Goal: Transaction & Acquisition: Book appointment/travel/reservation

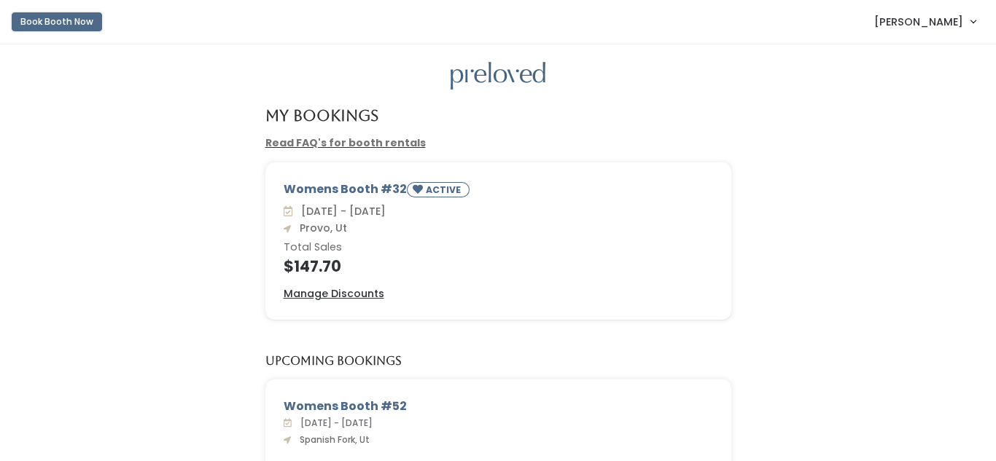
click at [47, 20] on button "Book Booth Now" at bounding box center [57, 21] width 90 height 19
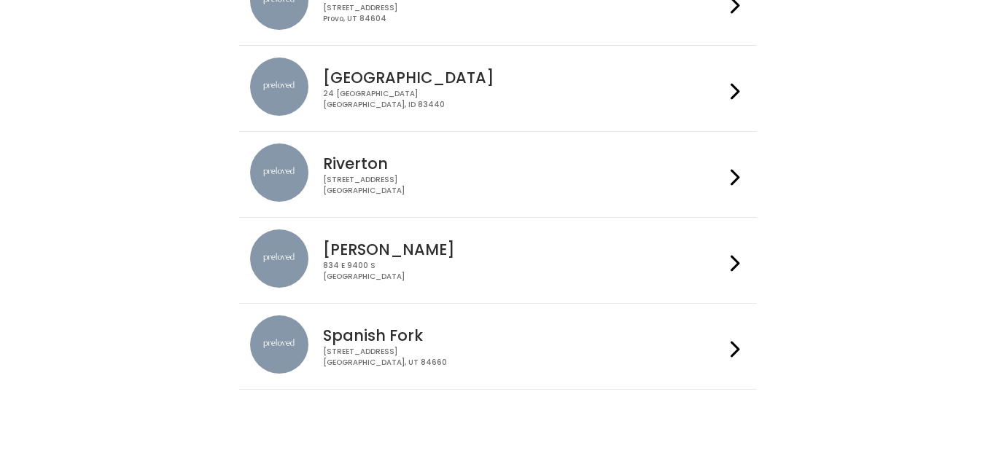
scroll to position [621, 0]
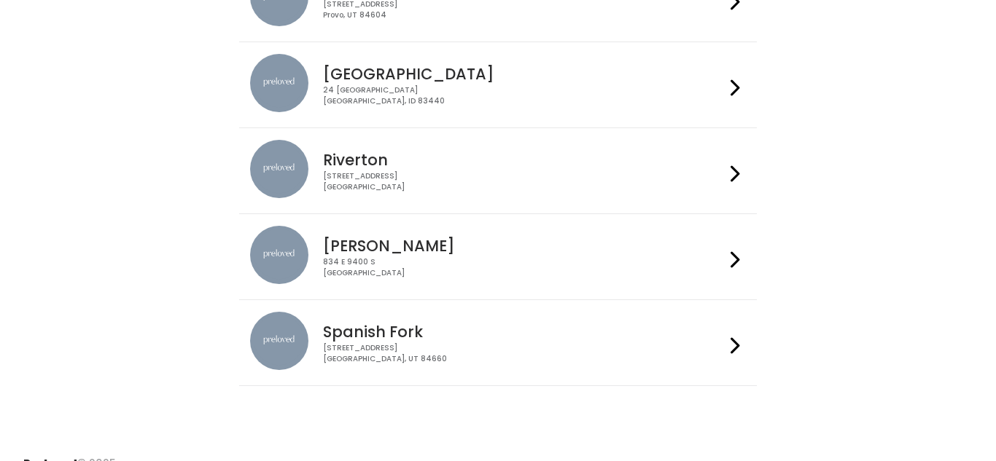
click at [685, 266] on div "834 E 9400 S Sandy, UT 84049" at bounding box center [523, 267] width 401 height 21
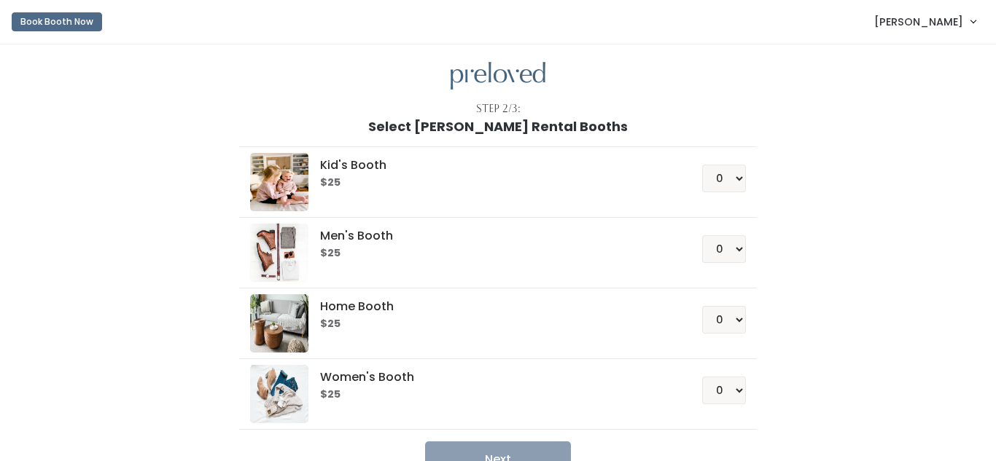
scroll to position [47, 0]
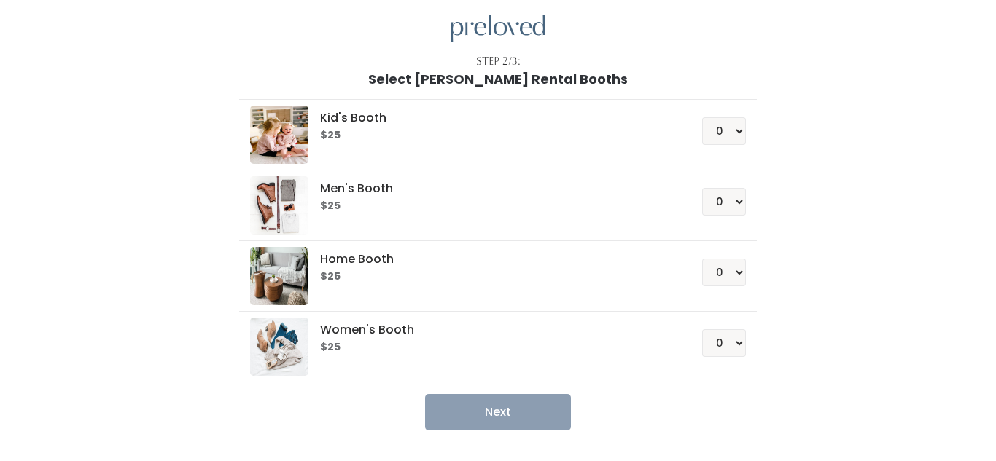
click at [738, 365] on div "Women's Booth $25 0 1 2 3 4" at bounding box center [497, 347] width 495 height 58
click at [725, 342] on select "0 1 2 3 4" at bounding box center [724, 344] width 44 height 28
select select "1"
click at [704, 330] on select "0 1 2 3 4" at bounding box center [724, 344] width 44 height 28
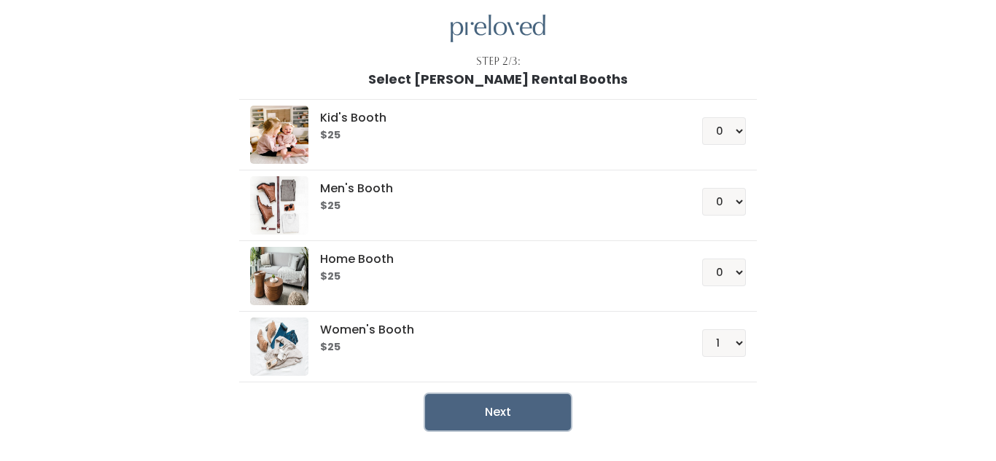
click at [519, 417] on button "Next" at bounding box center [498, 412] width 146 height 36
click at [527, 414] on button "Next" at bounding box center [498, 412] width 146 height 36
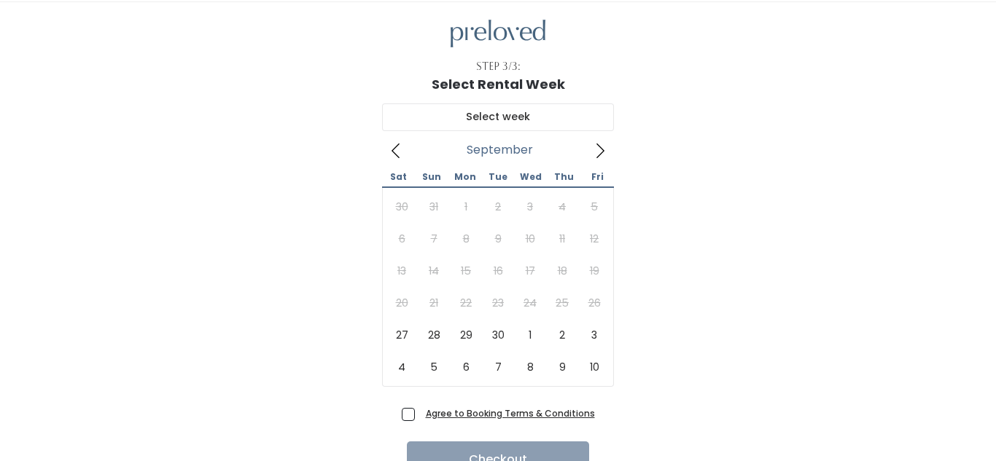
scroll to position [43, 0]
type input "September 27 to October 3"
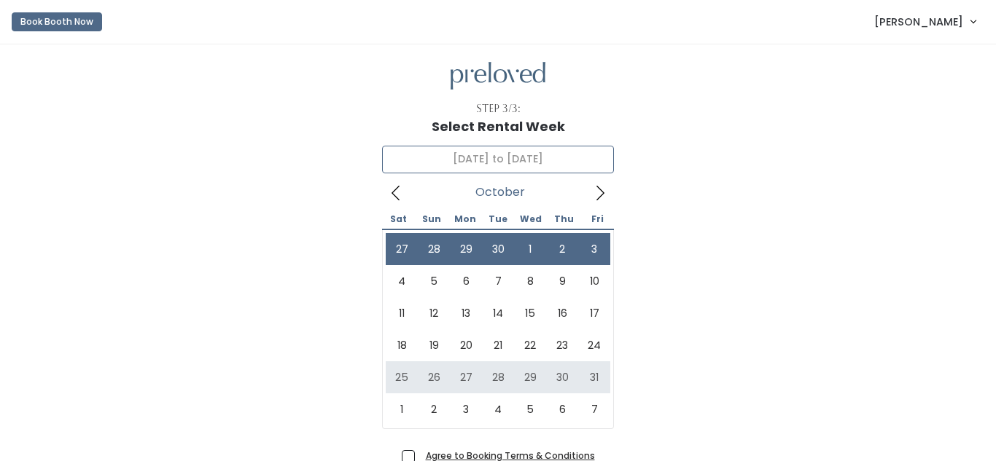
scroll to position [115, 0]
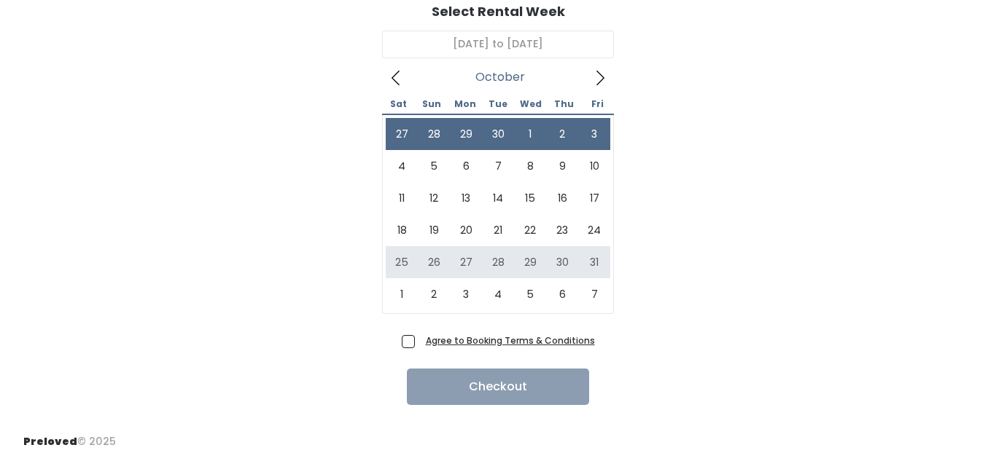
click at [420, 339] on span "Agree to Booking Terms & Conditions" at bounding box center [507, 340] width 175 height 15
click at [420, 339] on input "Agree to Booking Terms & Conditions" at bounding box center [424, 337] width 9 height 9
checkbox input "true"
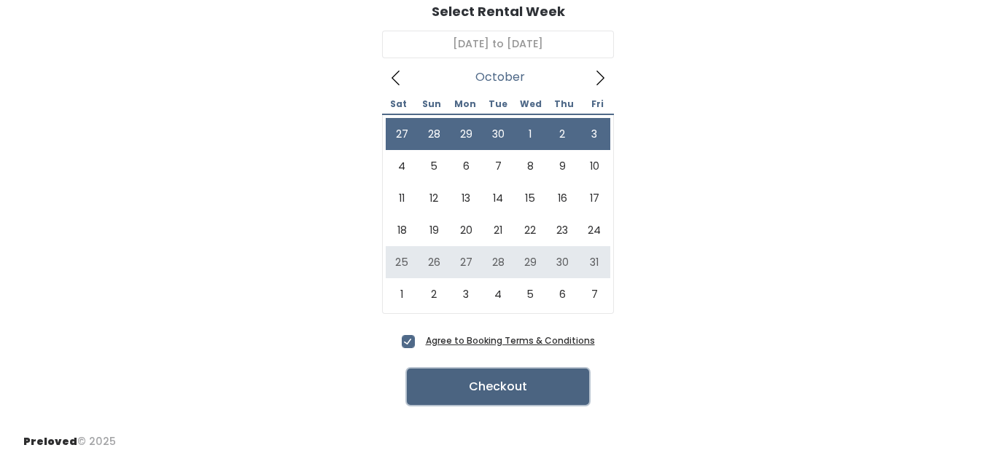
click at [472, 391] on button "Checkout" at bounding box center [498, 387] width 182 height 36
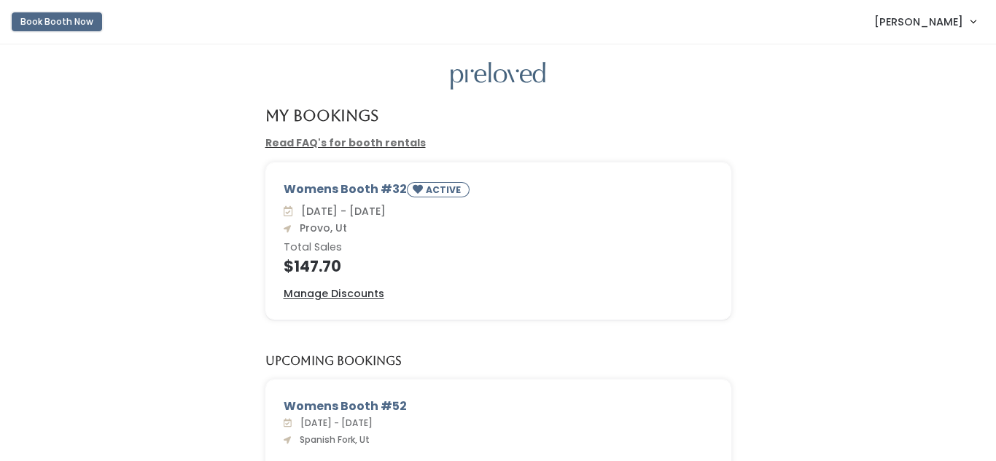
click at [66, 25] on button "Book Booth Now" at bounding box center [57, 21] width 90 height 19
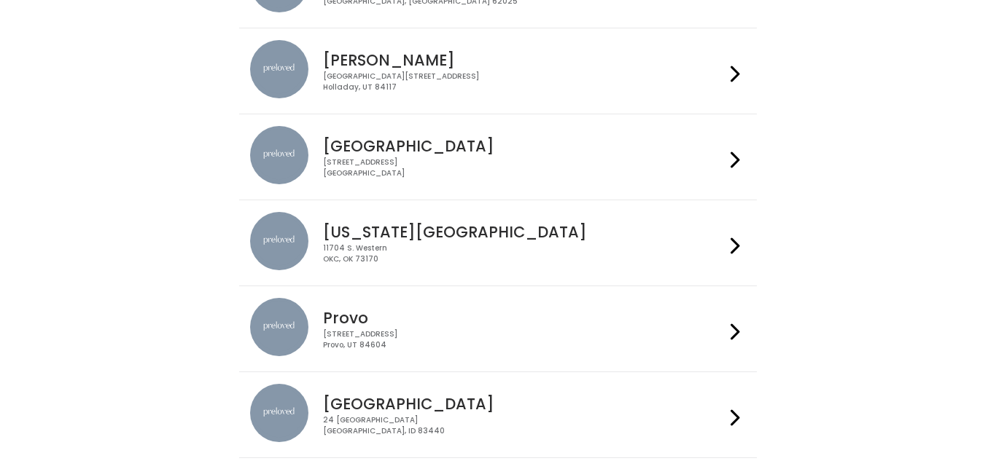
scroll to position [394, 0]
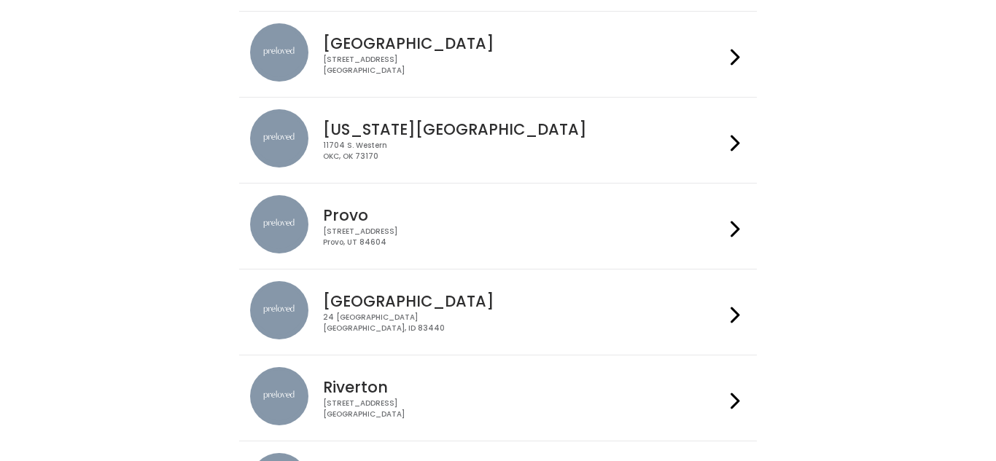
click at [634, 227] on div "230 W Cougar Blvd Provo, UT 84604" at bounding box center [523, 237] width 401 height 21
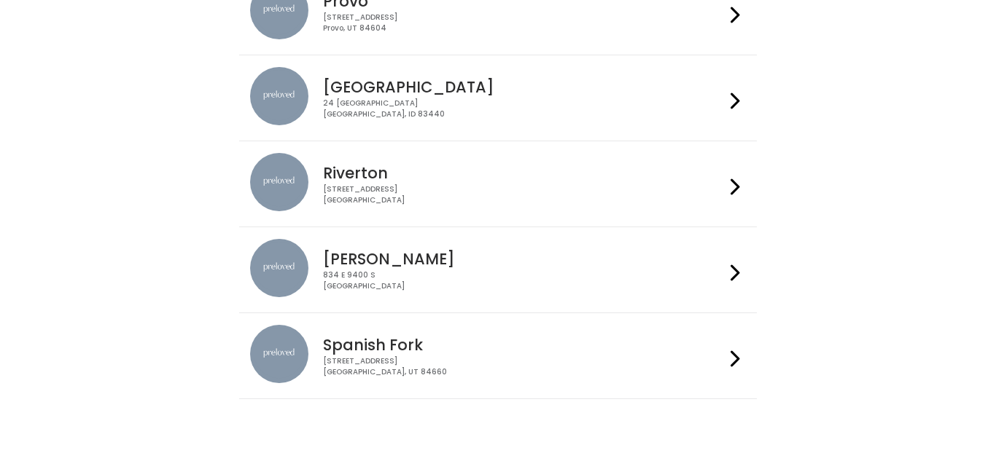
scroll to position [612, 0]
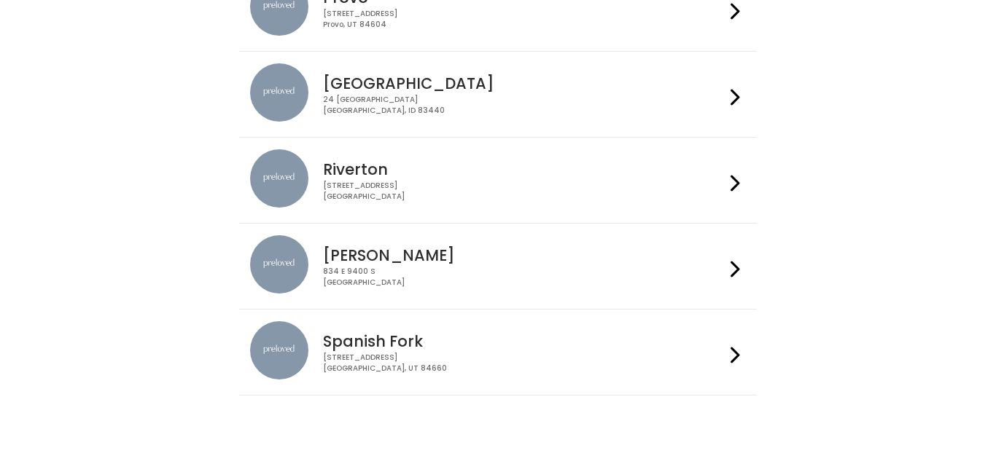
click at [685, 383] on div "Spanish Fork 244 N Main St Spanish Fork, UT 84660" at bounding box center [497, 352] width 495 height 62
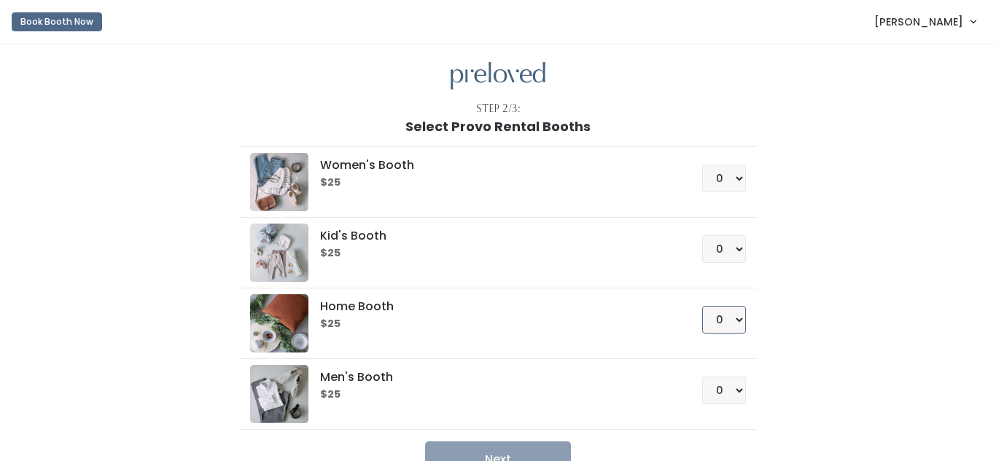
click at [742, 327] on select "0 1 2 3 4" at bounding box center [724, 320] width 44 height 28
select select "1"
click at [704, 306] on select "0 1 2 3 4" at bounding box center [724, 320] width 44 height 28
click at [496, 454] on button "Next" at bounding box center [498, 460] width 146 height 36
click at [736, 261] on select "0 1 2 3 4" at bounding box center [724, 249] width 44 height 28
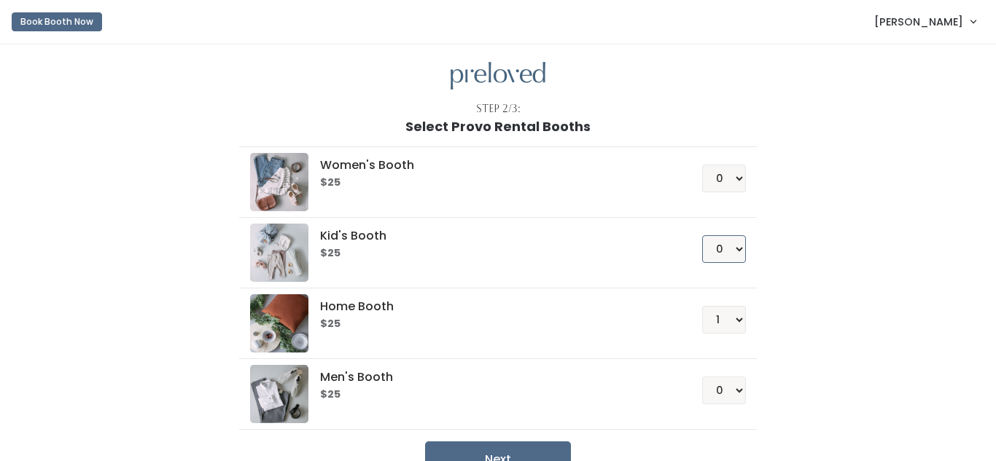
select select "1"
click at [704, 235] on select "0 1 2 3 4" at bounding box center [724, 249] width 44 height 28
click at [738, 322] on select "0 1 2 3 4" at bounding box center [724, 320] width 44 height 28
select select "0"
click at [704, 306] on select "0 1 2 3 4" at bounding box center [724, 320] width 44 height 28
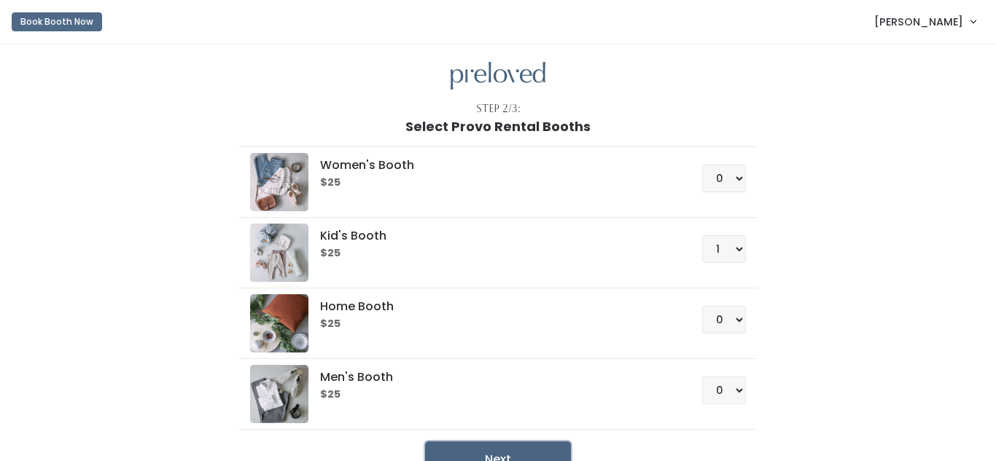
click at [481, 457] on button "Next" at bounding box center [498, 460] width 146 height 36
click at [744, 251] on select "0 1 2 3 4" at bounding box center [724, 249] width 44 height 28
select select "0"
click at [704, 235] on select "0 1 2 3 4" at bounding box center [724, 249] width 44 height 28
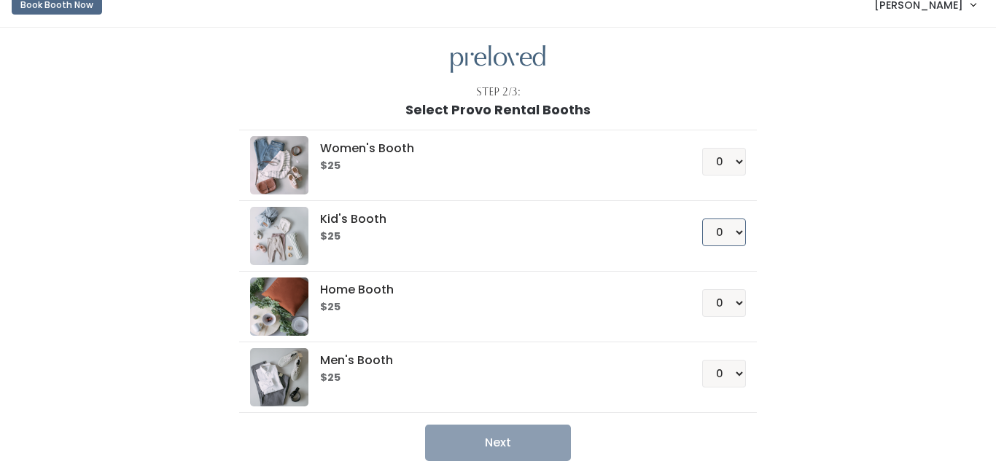
scroll to position [16, 0]
click at [741, 379] on select "0 1 2 3 4" at bounding box center [724, 375] width 44 height 28
click at [932, 262] on div "Step 2/3: Select Provo Rental Booths Women's Booth $25 0 1 2 3 4 Kid's Booth $2…" at bounding box center [498, 262] width 996 height 469
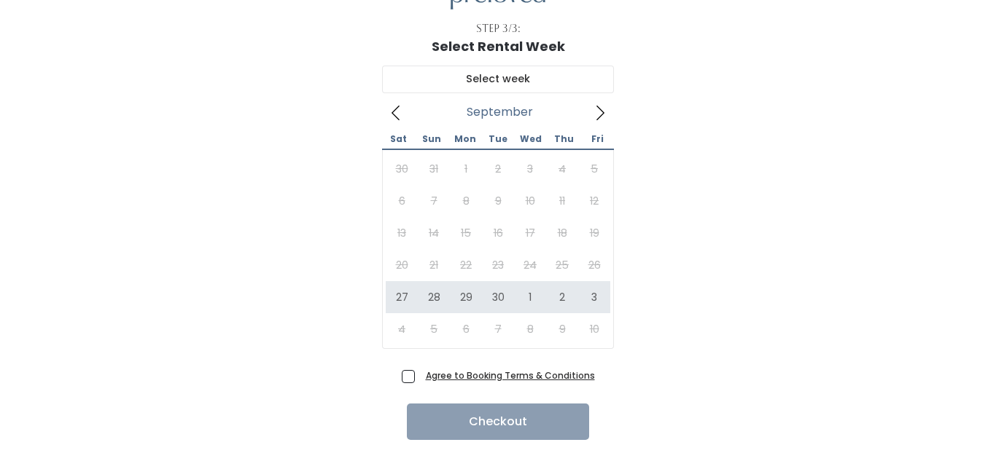
scroll to position [90, 0]
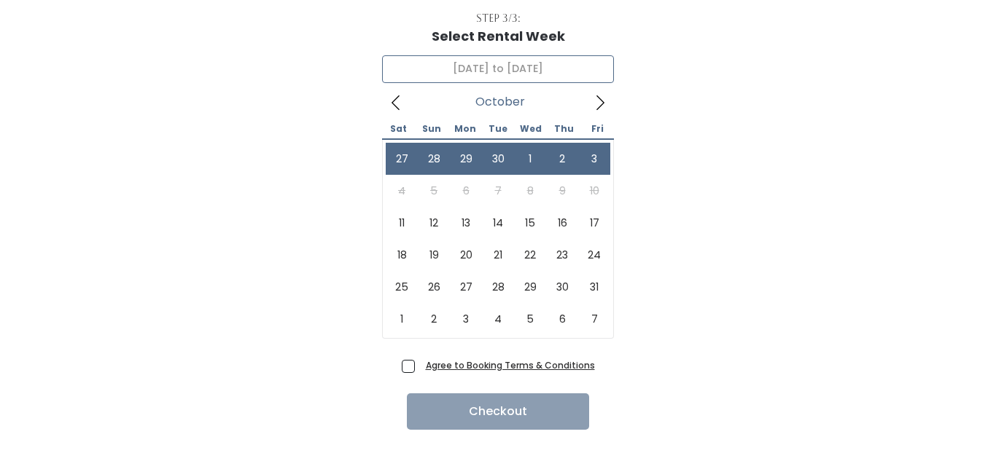
type input "September 27 to October 3"
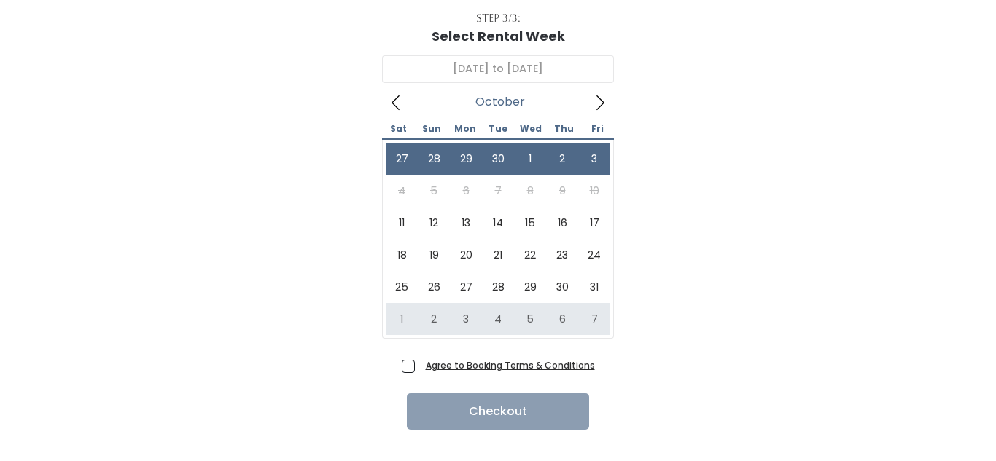
click at [420, 370] on span "Agree to Booking Terms & Conditions" at bounding box center [507, 365] width 175 height 15
click at [420, 367] on input "Agree to Booking Terms & Conditions" at bounding box center [424, 362] width 9 height 9
checkbox input "true"
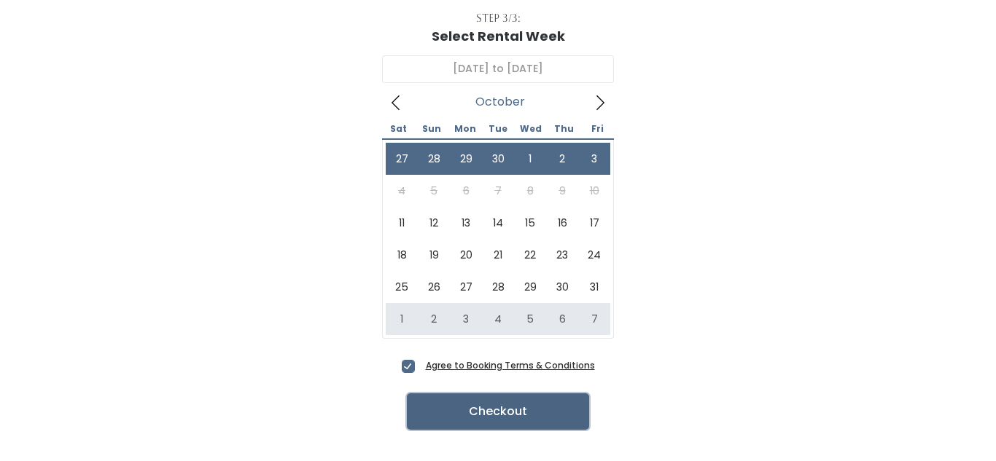
click at [464, 396] on button "Checkout" at bounding box center [498, 412] width 182 height 36
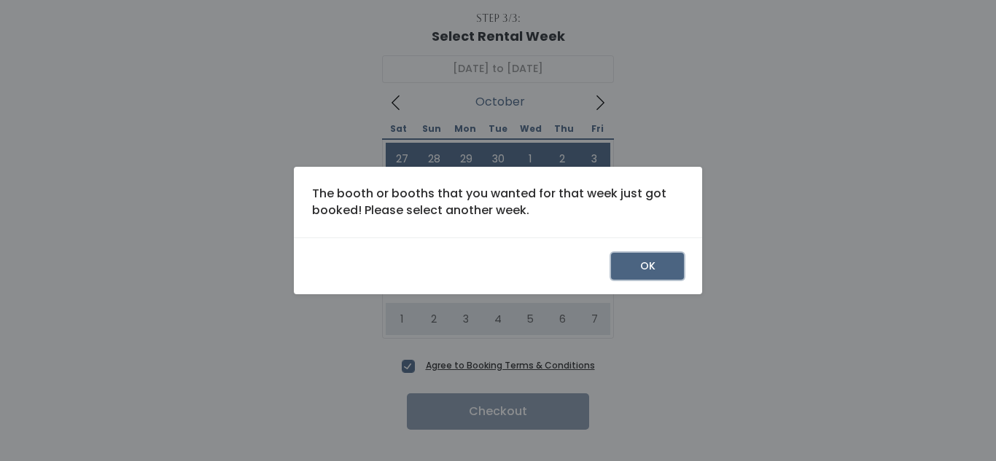
click at [676, 266] on button "OK" at bounding box center [647, 267] width 73 height 28
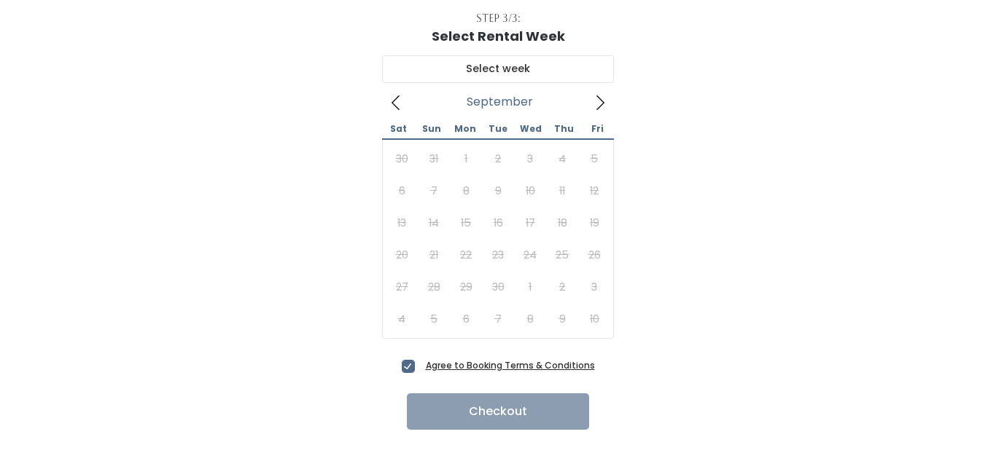
click at [599, 98] on icon at bounding box center [600, 102] width 8 height 15
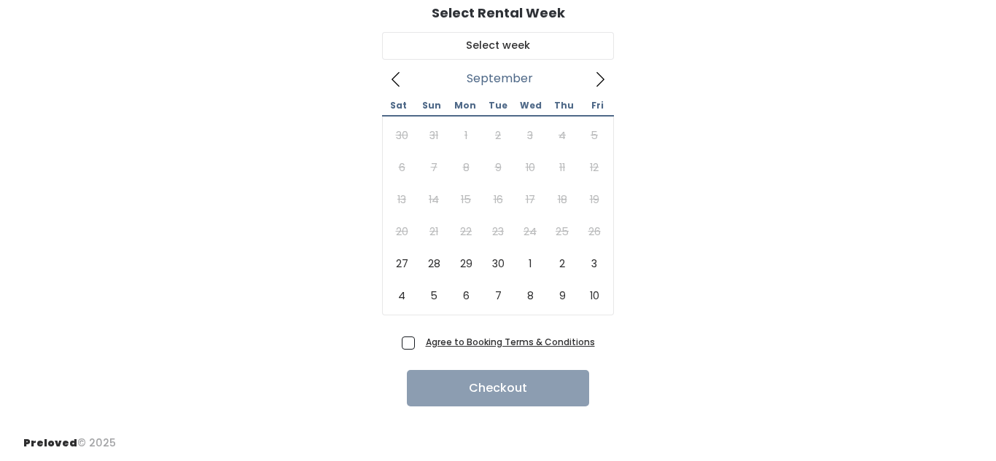
scroll to position [115, 0]
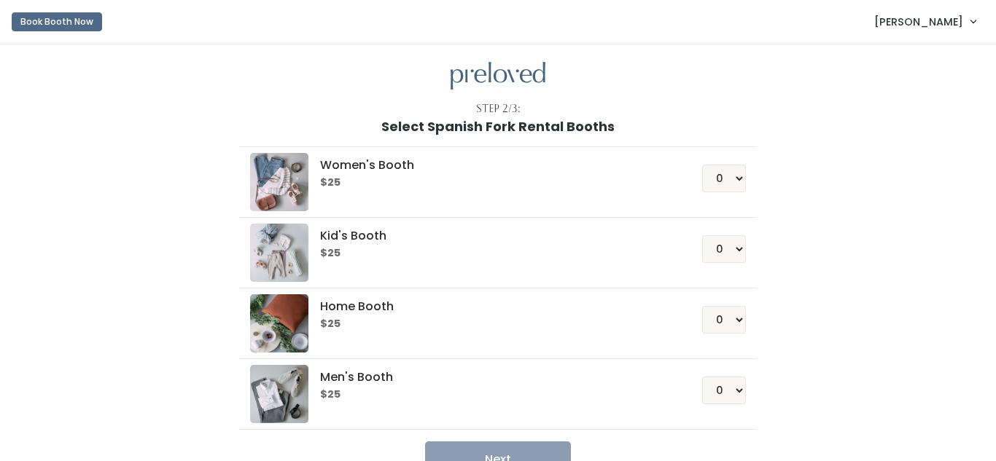
click at [919, 256] on div "Step 2/3: Select Spanish Fork Rental Booths Women's Booth $25 0 1 2 3 4 Kid's B…" at bounding box center [498, 278] width 996 height 469
click at [743, 172] on select "0 1 2 3 4" at bounding box center [724, 179] width 44 height 28
select select "1"
click at [704, 165] on select "0 1 2 3 4" at bounding box center [724, 179] width 44 height 28
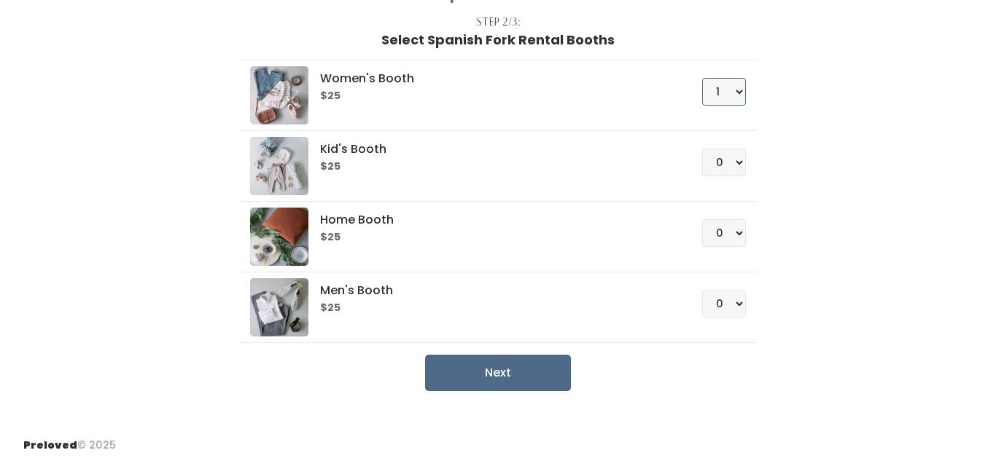
scroll to position [90, 0]
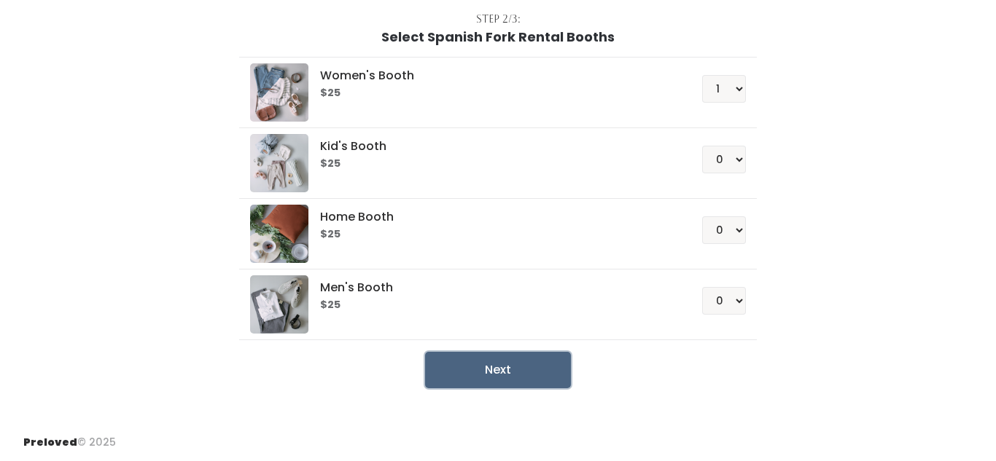
click at [531, 375] on button "Next" at bounding box center [498, 370] width 146 height 36
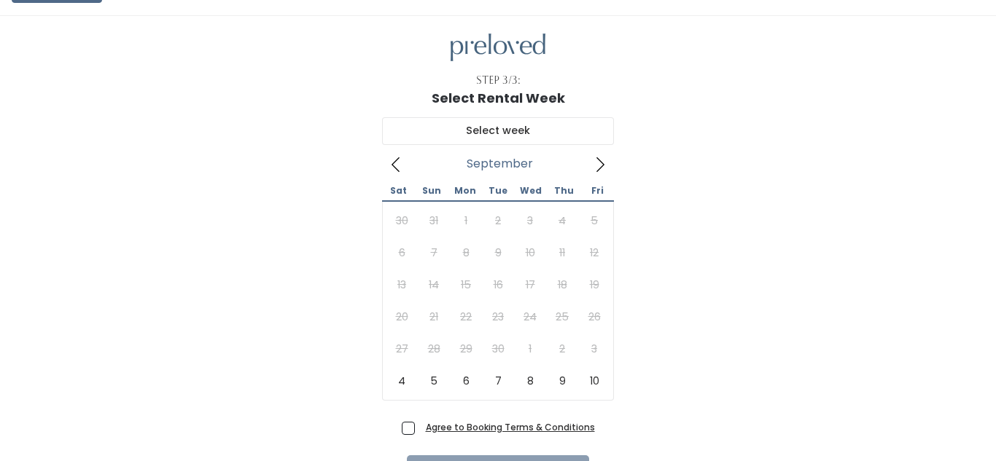
scroll to position [33, 0]
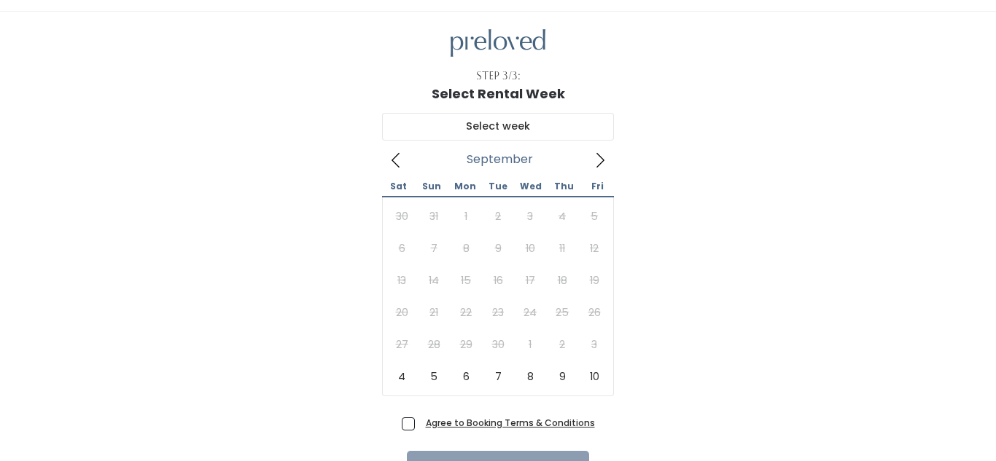
click at [601, 160] on icon at bounding box center [600, 160] width 16 height 16
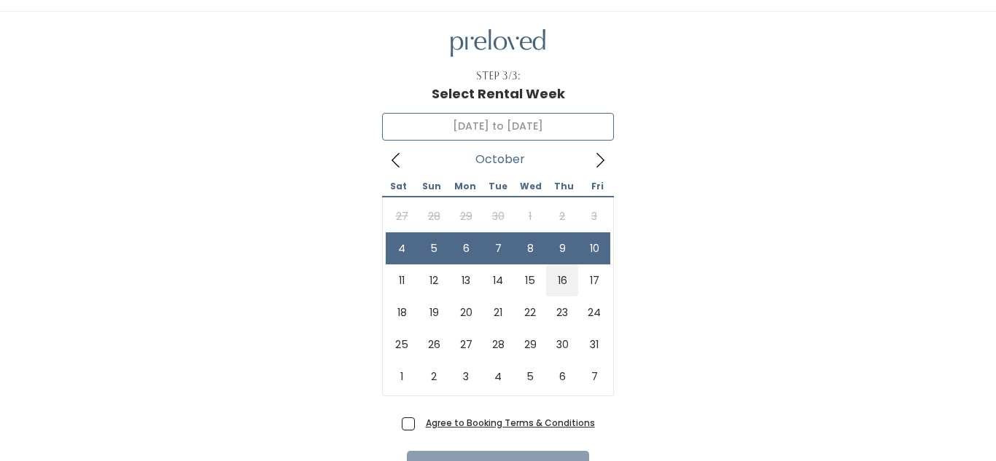
type input "October 11 to October 17"
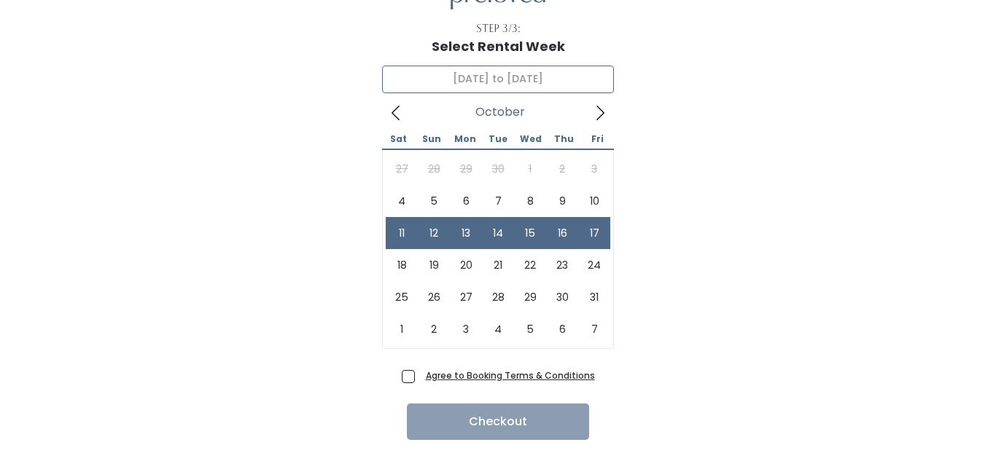
scroll to position [82, 0]
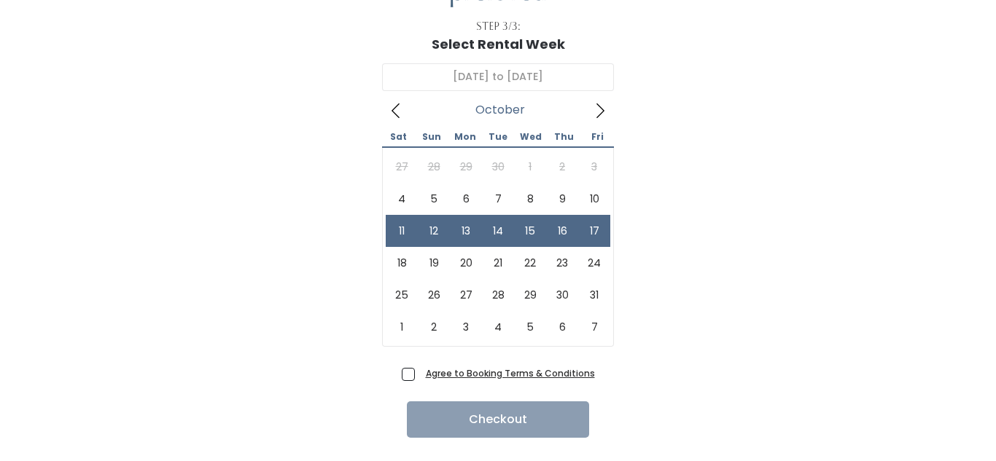
click at [420, 379] on span "Agree to Booking Terms & Conditions" at bounding box center [507, 373] width 175 height 15
click at [420, 375] on input "Agree to Booking Terms & Conditions" at bounding box center [424, 370] width 9 height 9
checkbox input "true"
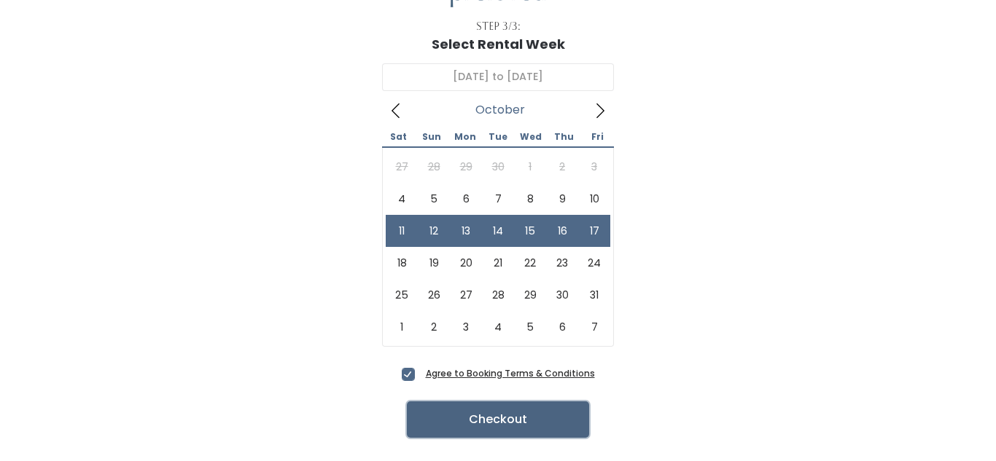
click at [528, 432] on button "Checkout" at bounding box center [498, 420] width 182 height 36
